Goal: Task Accomplishment & Management: Use online tool/utility

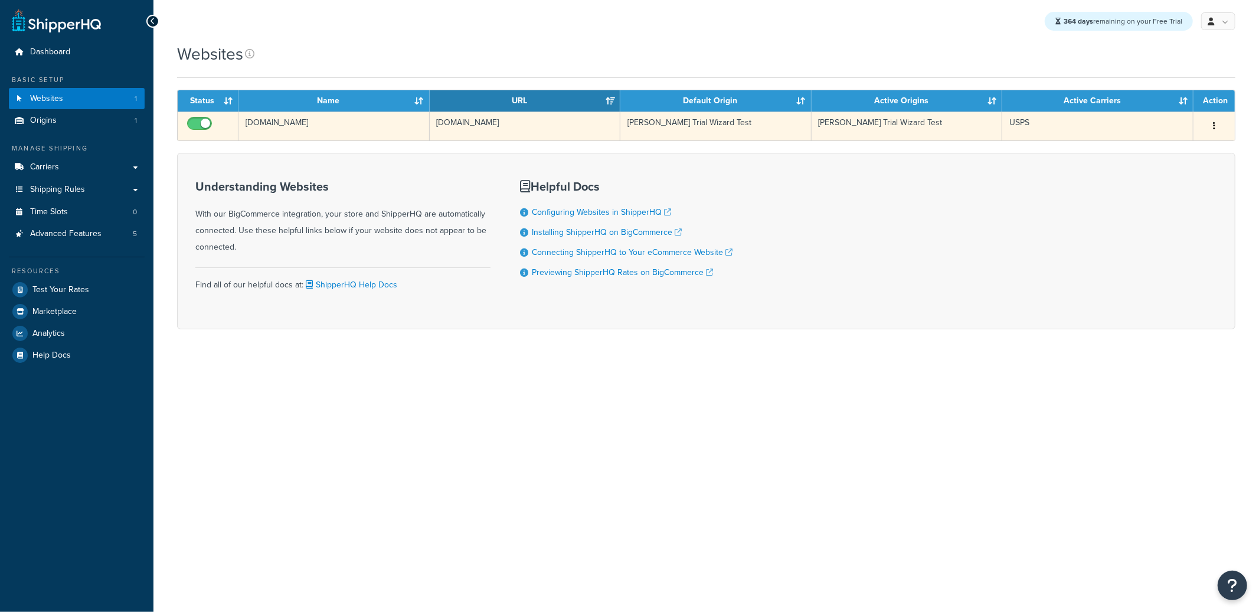
click at [400, 135] on td "[DOMAIN_NAME]" at bounding box center [334, 126] width 191 height 29
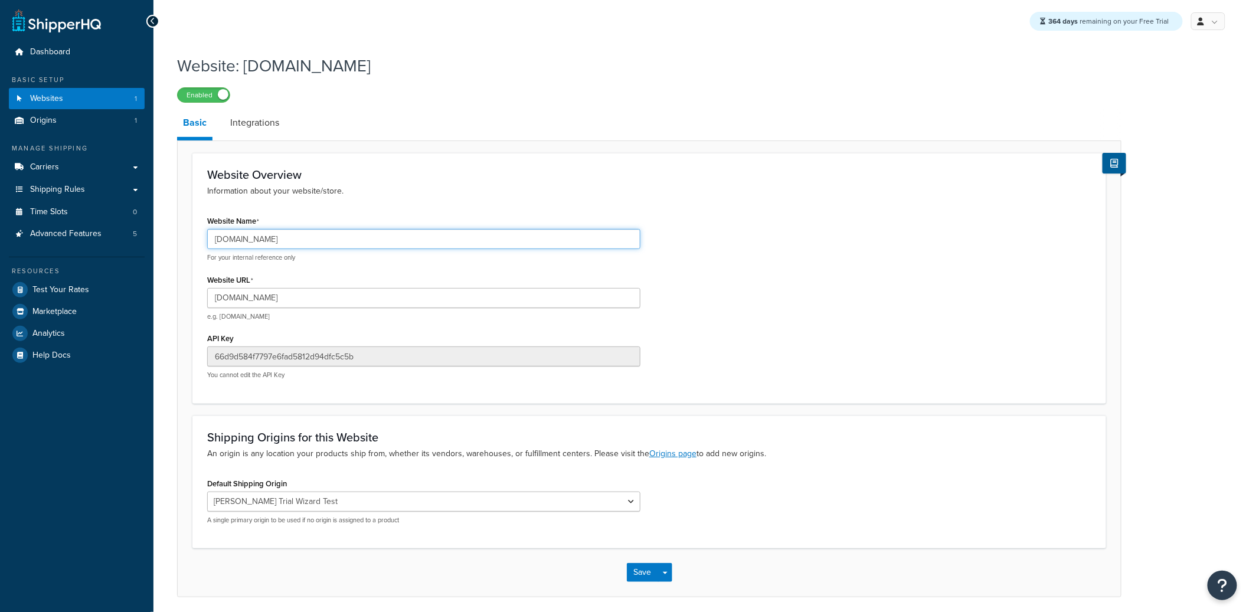
click at [284, 244] on input "daniel-trial-wizard-test.mybigcommerce.com" at bounding box center [423, 239] width 433 height 20
click at [285, 243] on input "daniel-trial-wizard-test.mybigcommerce.com" at bounding box center [423, 239] width 433 height 20
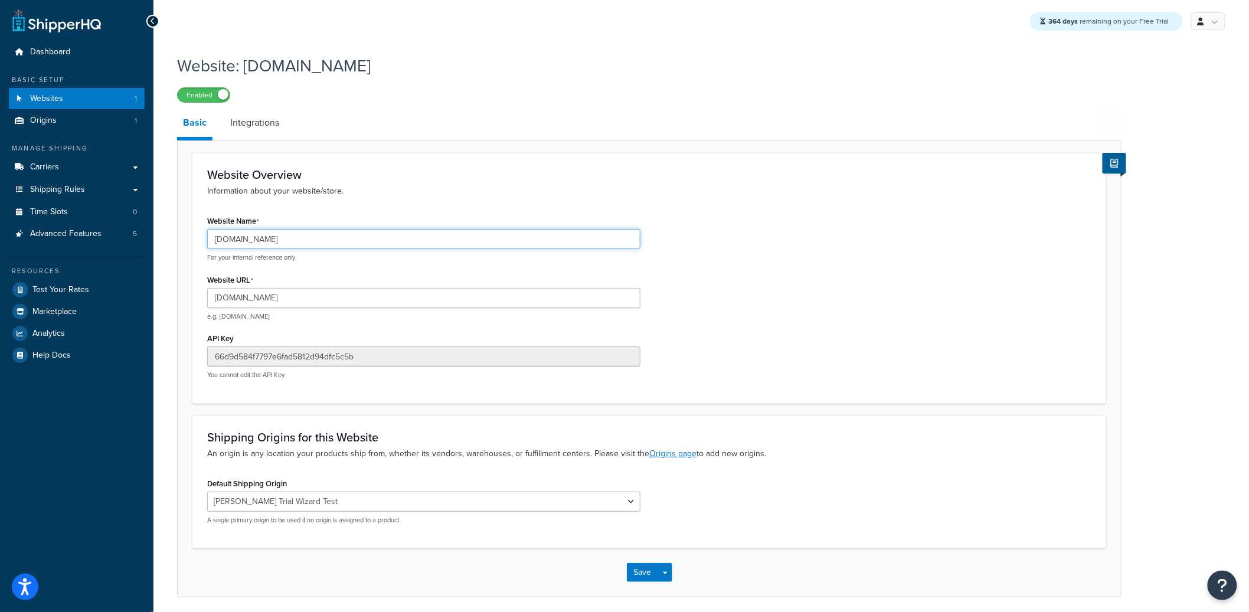
click at [285, 243] on input "daniel-trial-wizard-test.mybigcommerce.com" at bounding box center [423, 239] width 433 height 20
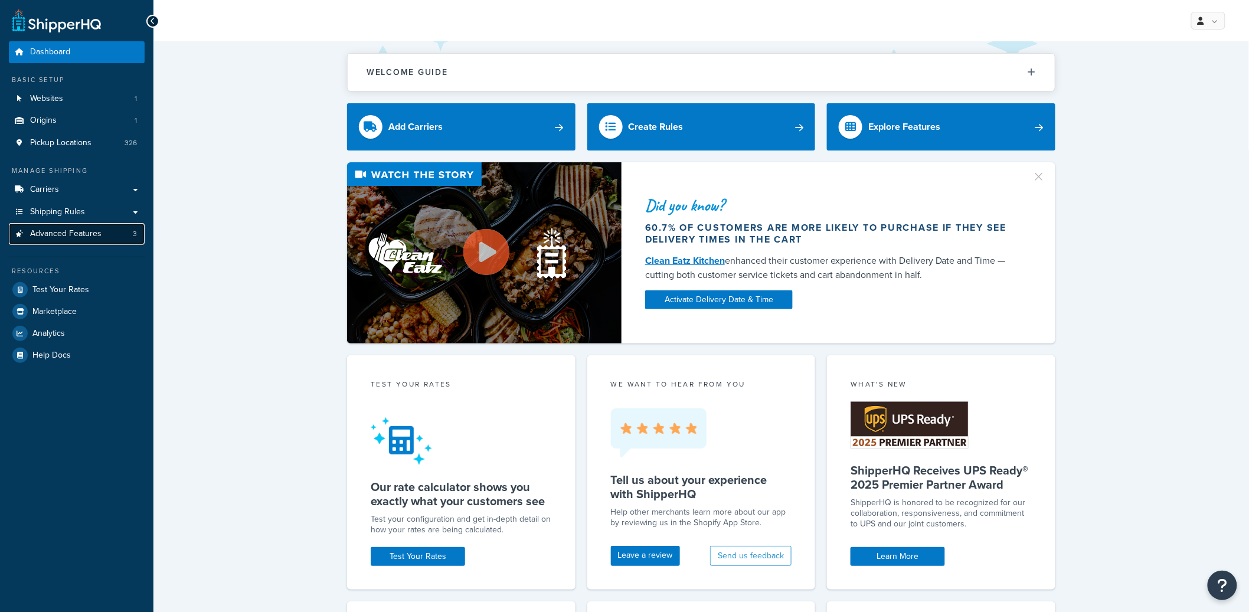
click at [104, 233] on link "Advanced Features 3" at bounding box center [77, 234] width 136 height 22
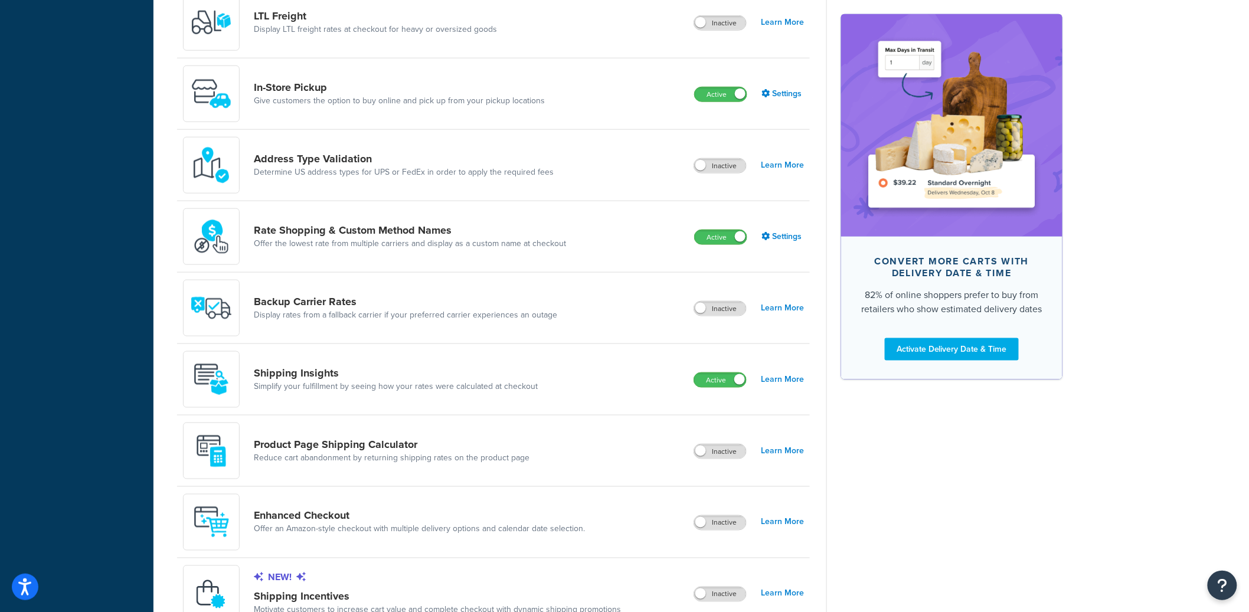
scroll to position [469, 0]
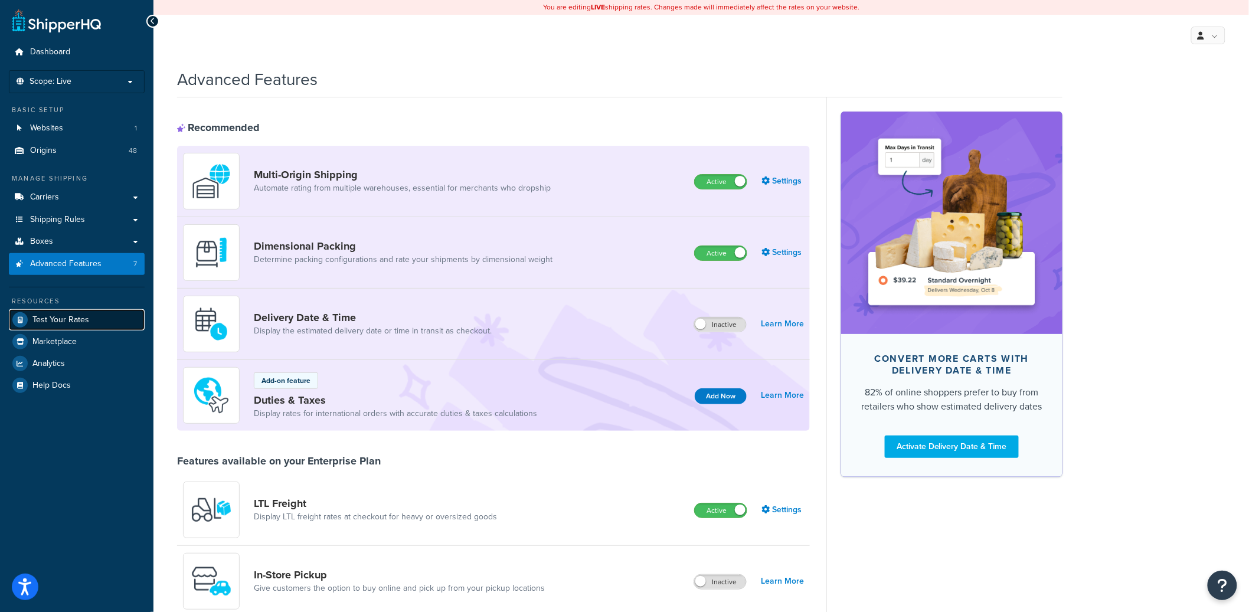
click at [80, 321] on span "Test Your Rates" at bounding box center [60, 320] width 57 height 10
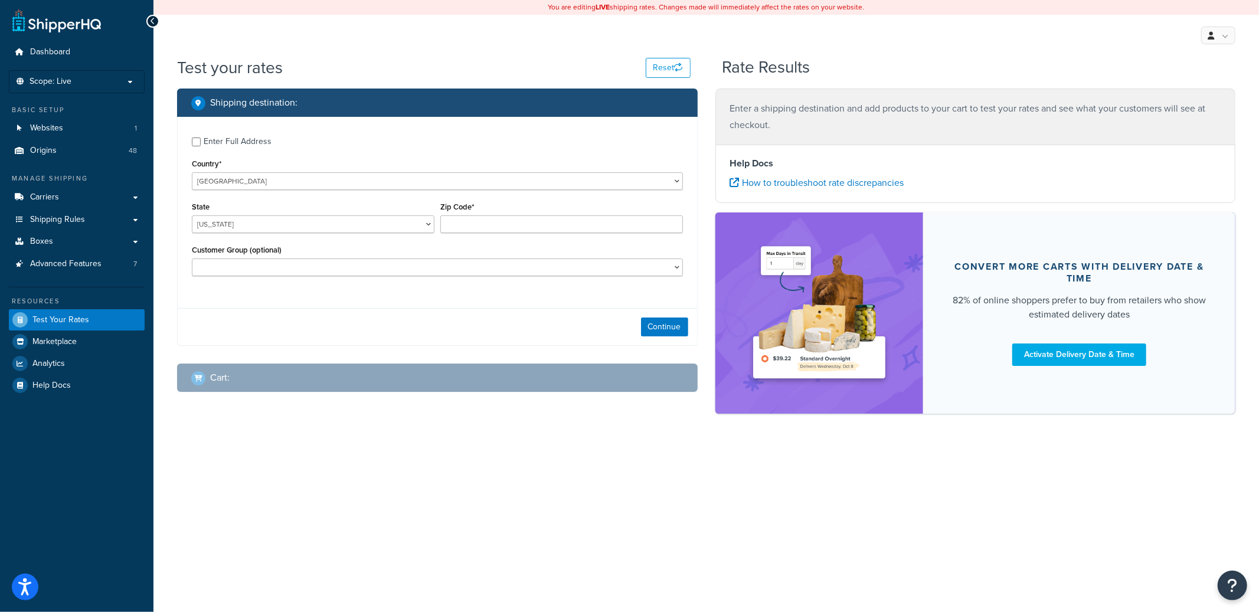
click at [253, 145] on div "Enter Full Address" at bounding box center [238, 141] width 68 height 17
click at [201, 145] on input "Enter Full Address" at bounding box center [196, 142] width 9 height 9
checkbox input "true"
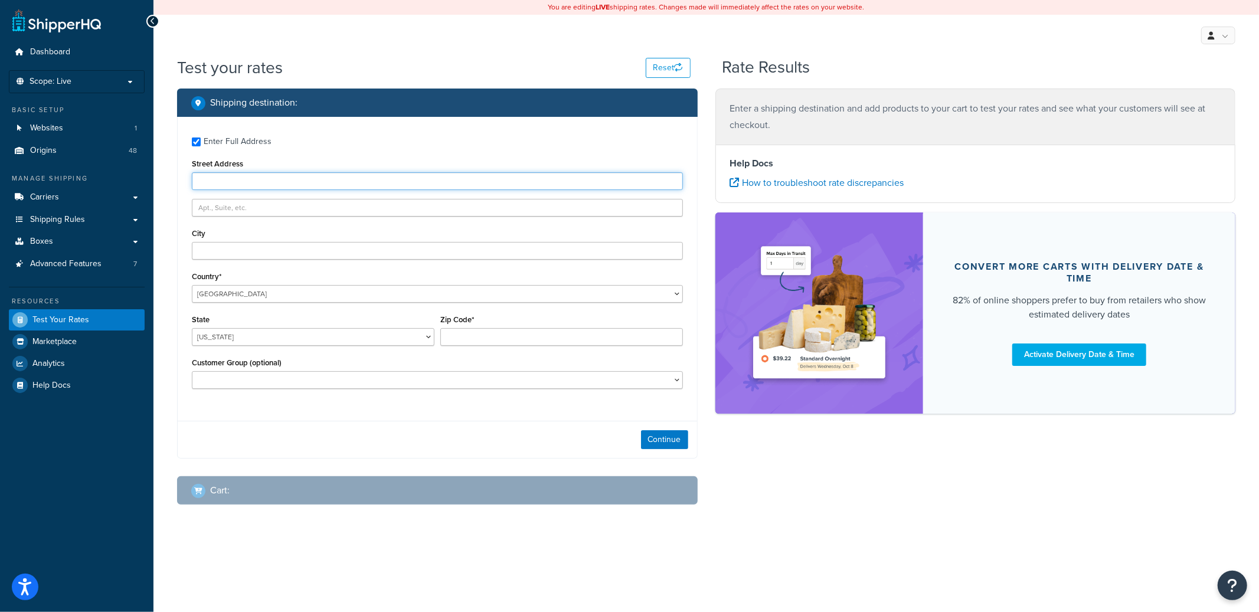
click at [234, 174] on input "Street Address" at bounding box center [437, 181] width 491 height 18
type input "[STREET_ADDRESS]"
type input "[GEOGRAPHIC_DATA]"
select select "WA"
type input "98077"
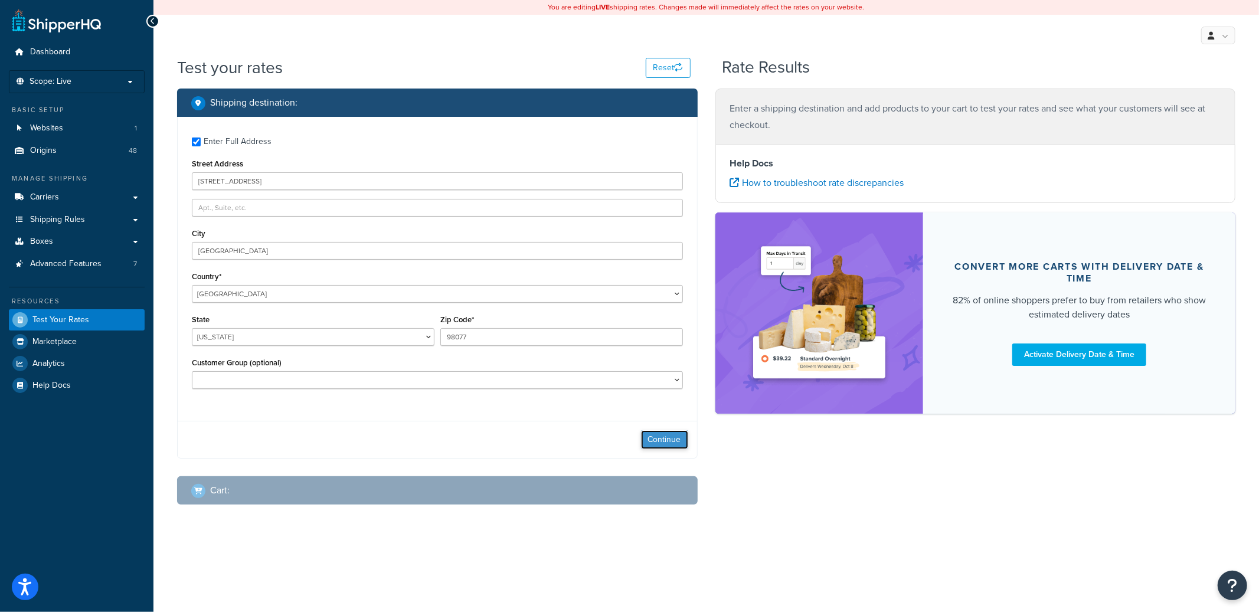
click at [671, 445] on button "Continue" at bounding box center [664, 439] width 47 height 19
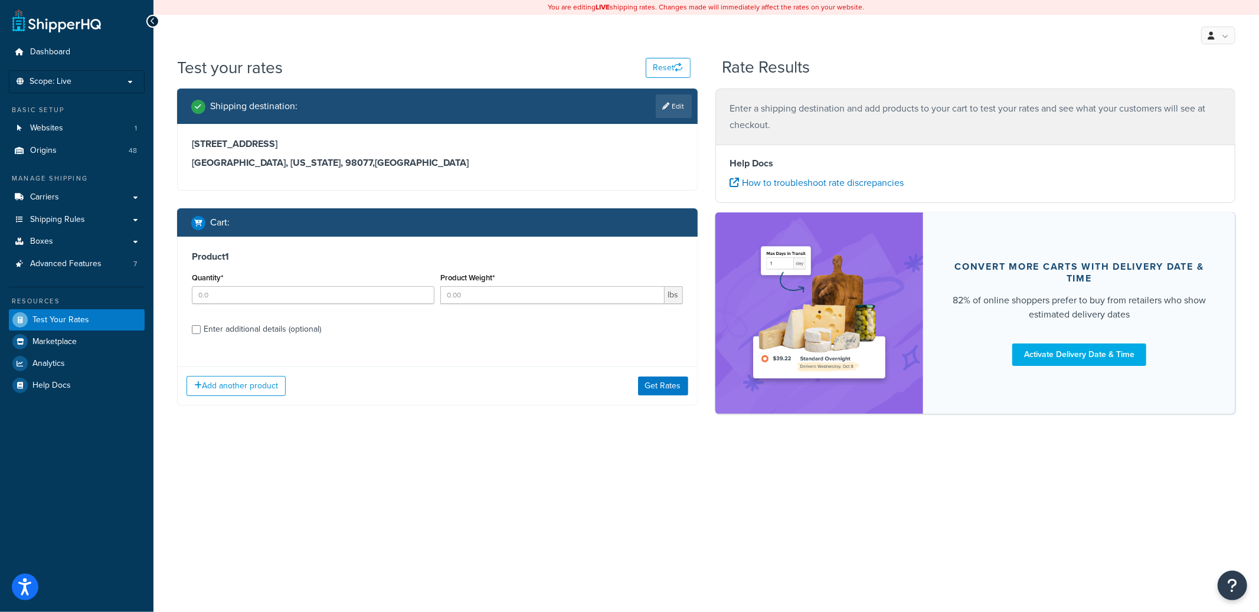
click at [239, 335] on div "Enter additional details (optional)" at bounding box center [262, 329] width 117 height 17
click at [201, 334] on input "Enter additional details (optional)" at bounding box center [196, 329] width 9 height 9
checkbox input "true"
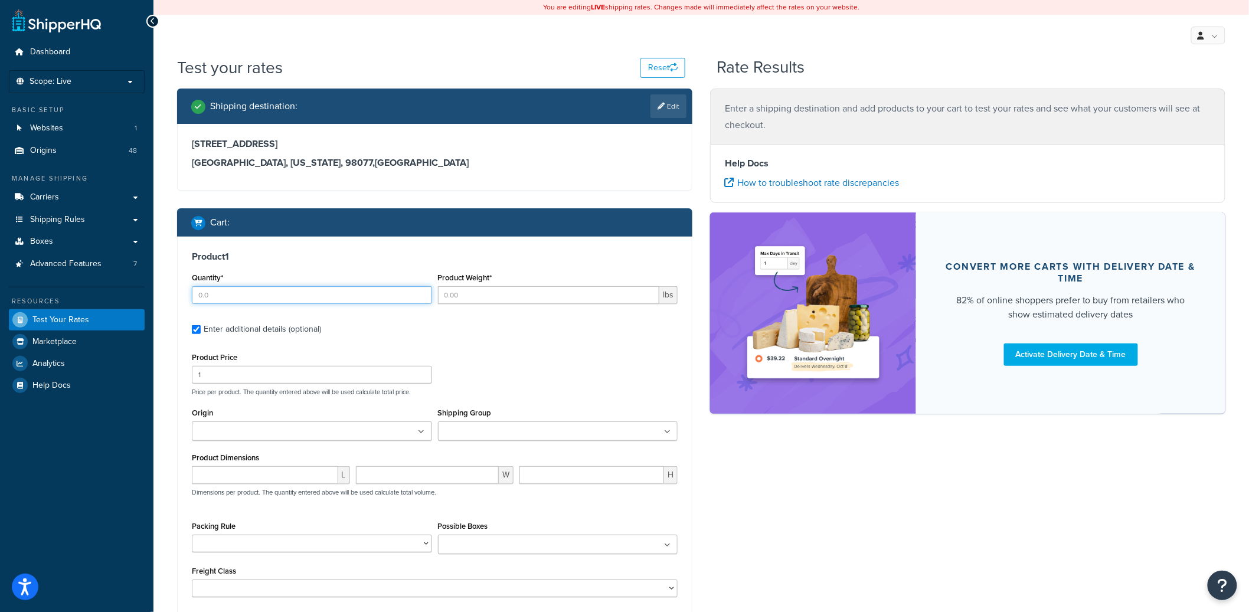
click at [264, 300] on input "Quantity*" at bounding box center [312, 295] width 240 height 18
type input "1"
type input "20"
click at [248, 431] on input "Origin" at bounding box center [247, 432] width 104 height 13
type input "tria"
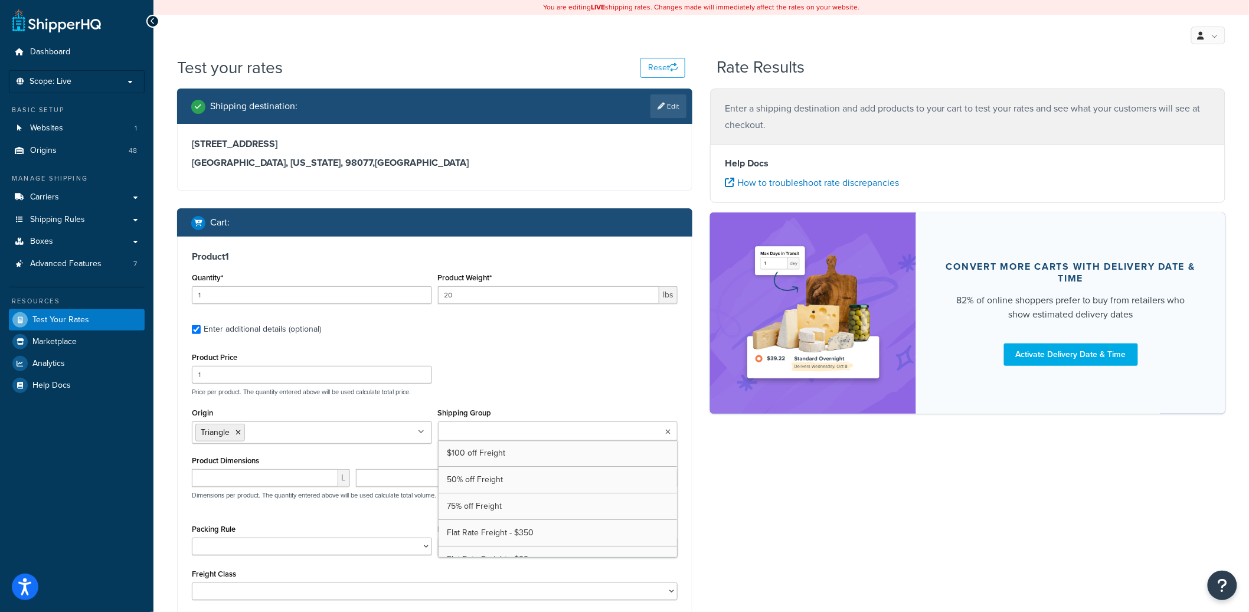
click at [471, 435] on input "Shipping Group" at bounding box center [494, 432] width 104 height 13
click at [266, 591] on select "50 55 60 65 70 77.5 85 92.5 100 110 125 150 175 200 250 300 400 500" at bounding box center [435, 592] width 486 height 18
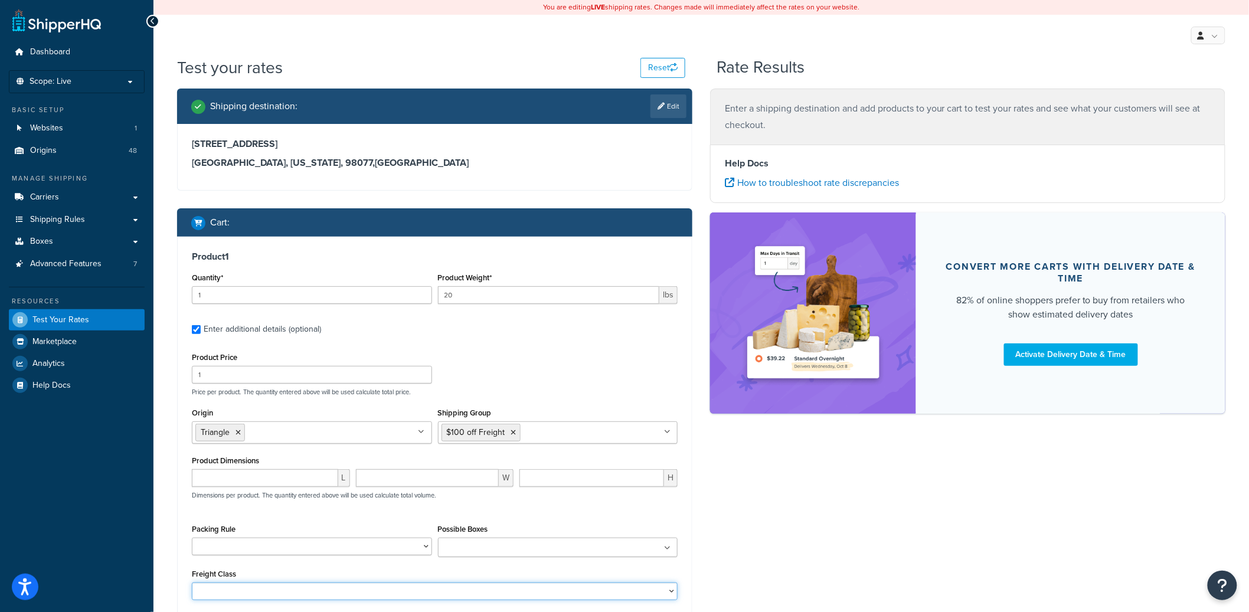
select select "200"
click at [192, 584] on select "50 55 60 65 70 77.5 85 92.5 100 110 125 150 175 200 250 300 400 500" at bounding box center [435, 592] width 486 height 18
click at [785, 516] on div "Shipping destination : Edit [STREET_ADDRESS][US_STATE] Cart : Product 1 Quantit…" at bounding box center [701, 389] width 1066 height 600
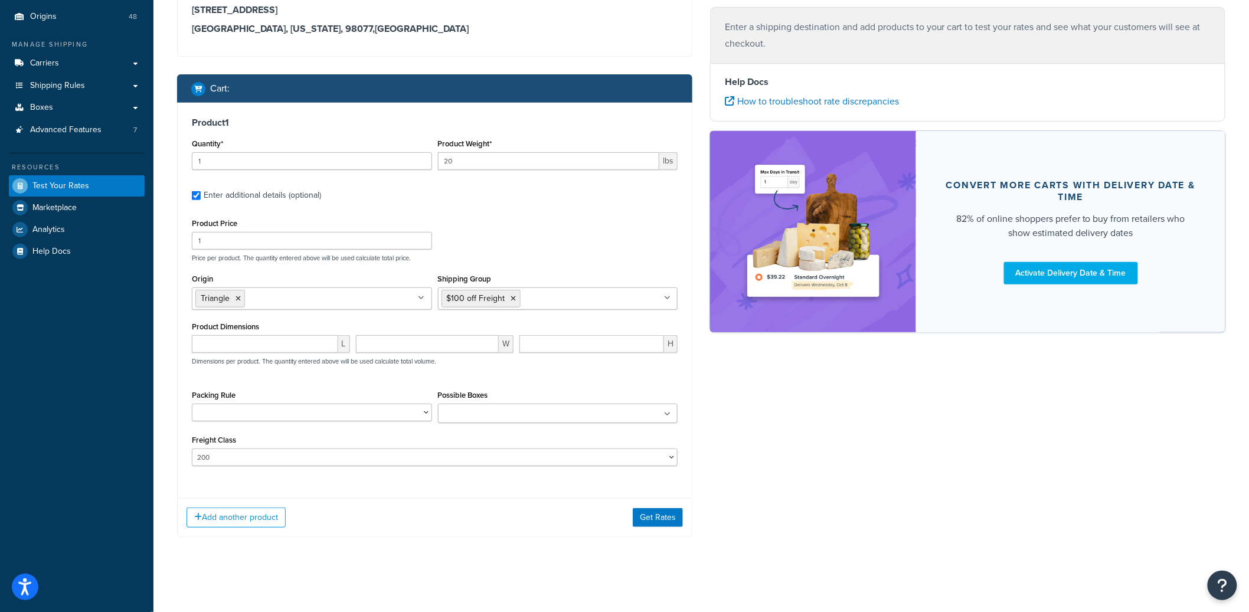
scroll to position [137, 0]
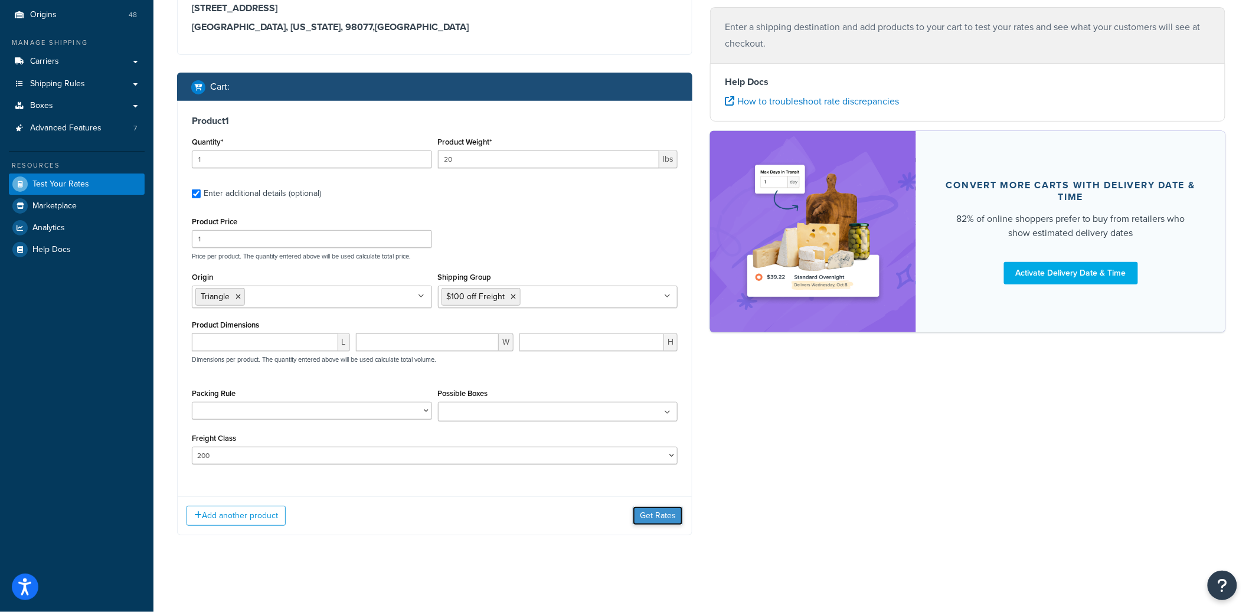
click at [642, 514] on button "Get Rates" at bounding box center [658, 516] width 50 height 19
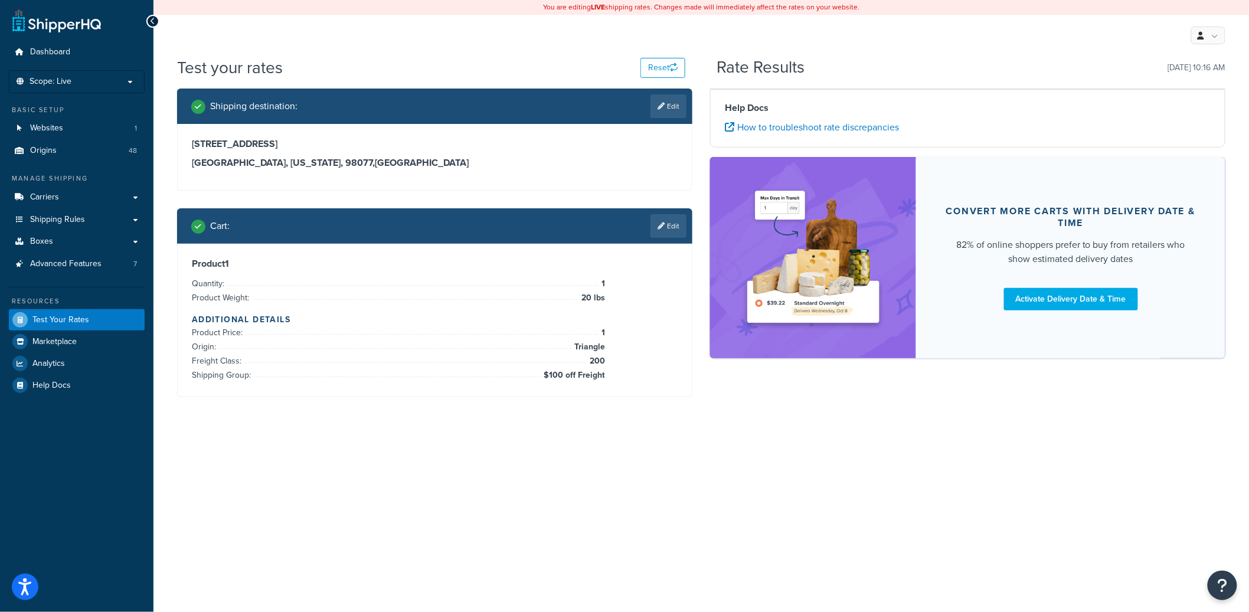
scroll to position [0, 0]
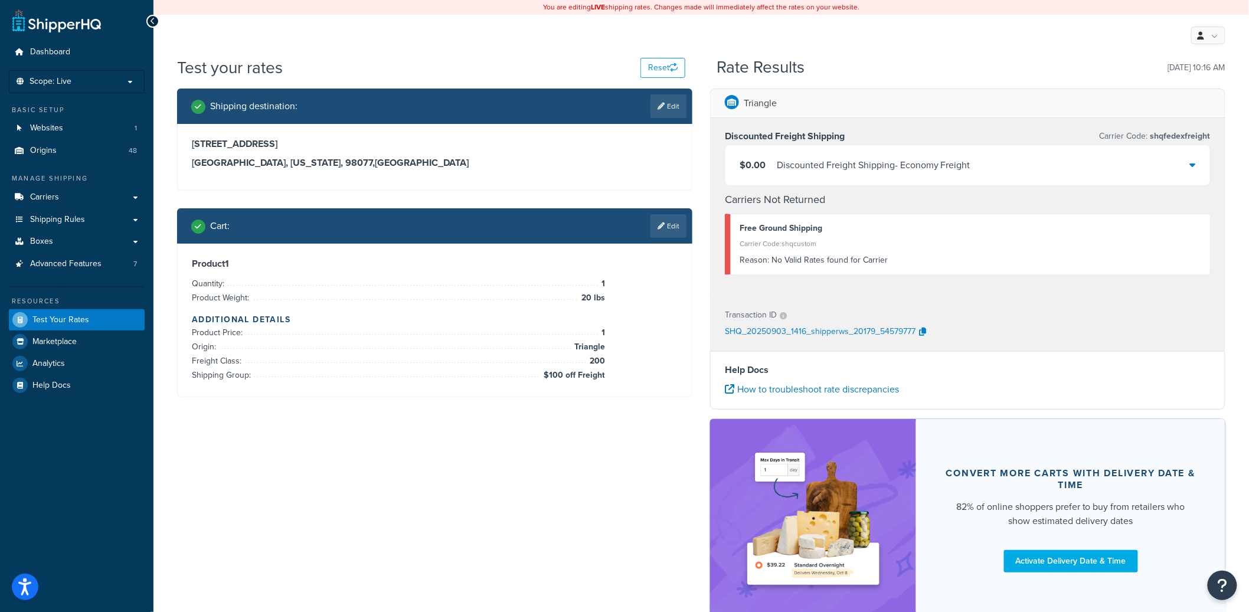
click at [956, 171] on div "Discounted Freight Shipping - Economy Freight" at bounding box center [874, 165] width 194 height 17
